Goal: Task Accomplishment & Management: Complete application form

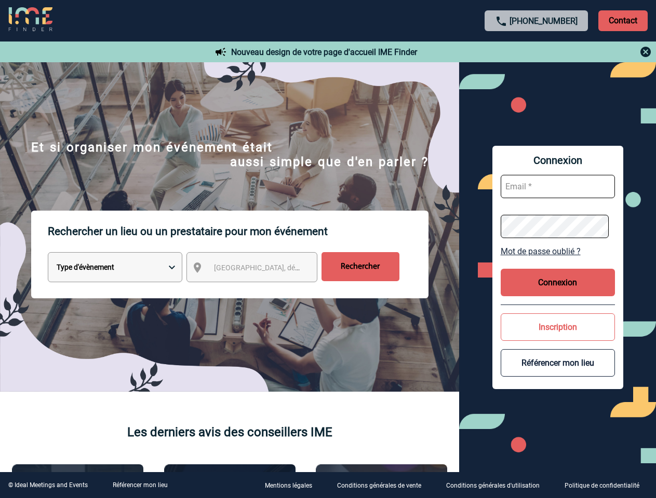
click at [328, 249] on p "Rechercher un lieu ou un prestataire pour mon événement" at bounding box center [238, 232] width 380 height 42
click at [622, 20] on p "Contact" at bounding box center [622, 20] width 49 height 21
click at [536, 52] on div at bounding box center [536, 52] width 231 height 12
click at [261, 216] on div at bounding box center [142, 108] width 284 height 216
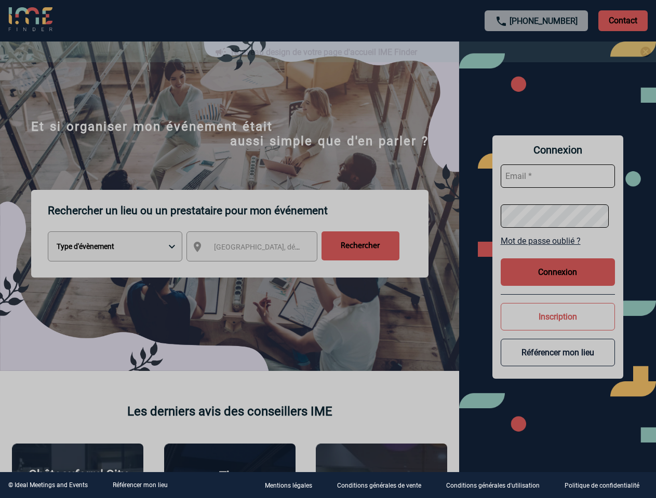
click at [557, 251] on div at bounding box center [328, 249] width 656 height 498
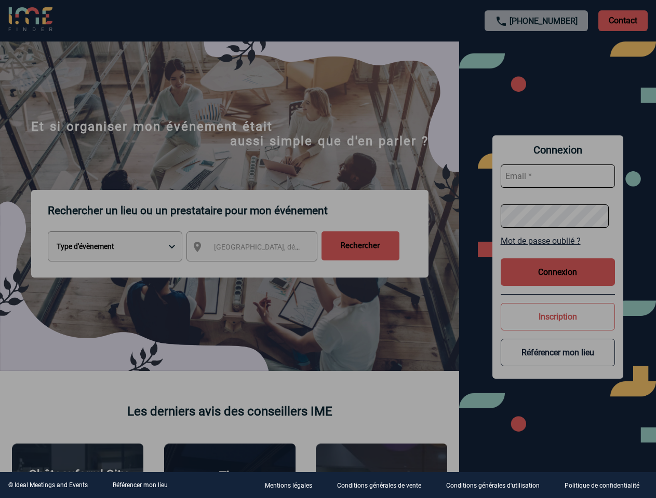
click at [557, 282] on div at bounding box center [328, 249] width 656 height 498
click at [557, 327] on div at bounding box center [328, 249] width 656 height 498
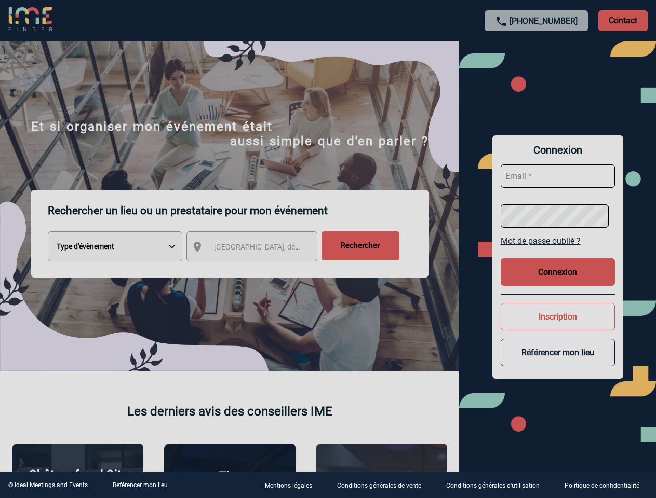
click at [557, 363] on button "Référencer mon lieu" at bounding box center [557, 353] width 114 height 28
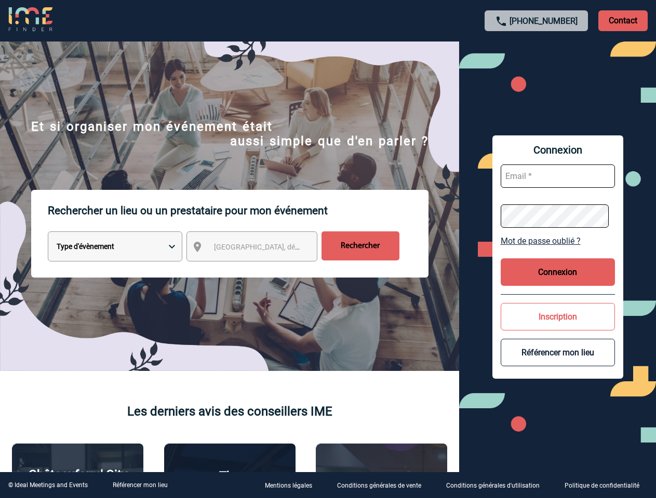
click at [140, 485] on link "Référencer mon lieu" at bounding box center [140, 485] width 55 height 7
